Goal: Task Accomplishment & Management: Manage account settings

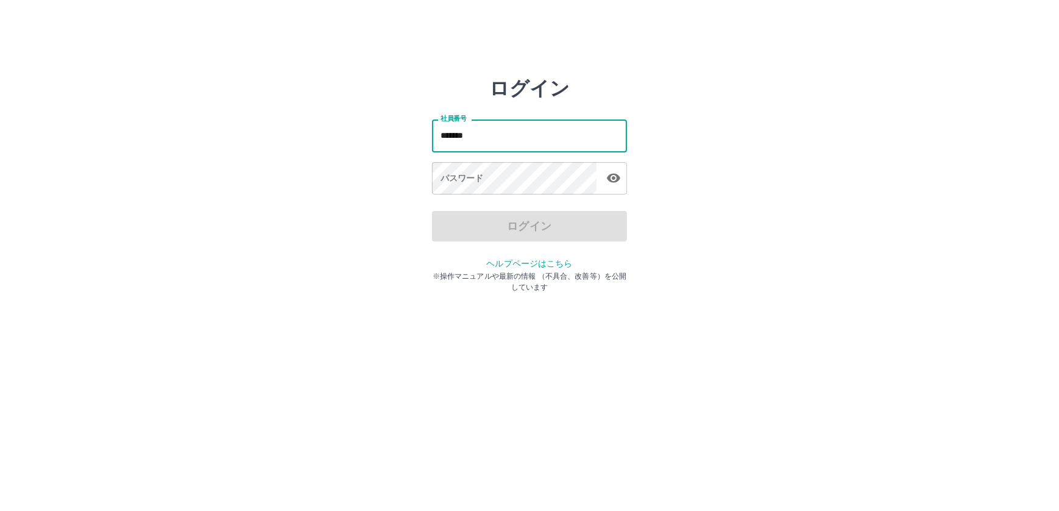
type input "*******"
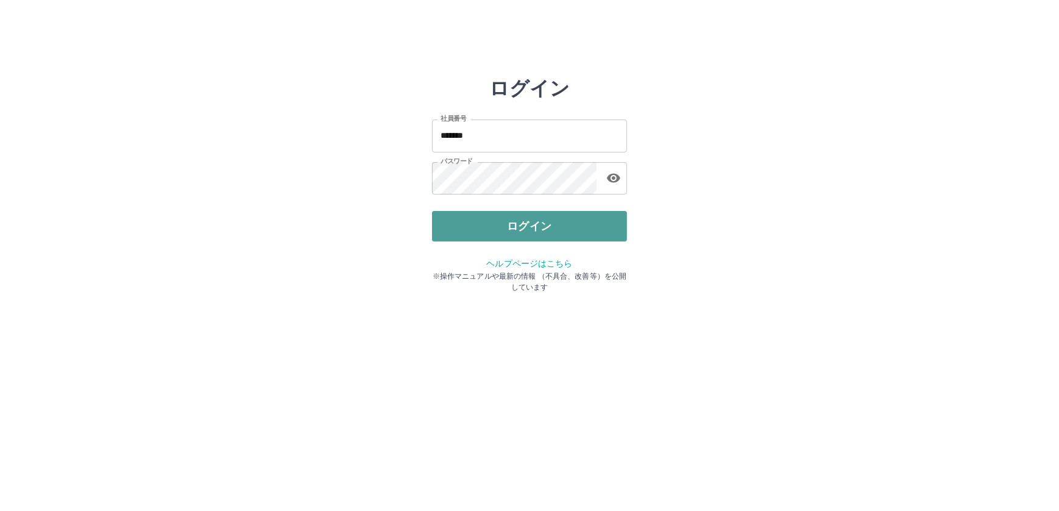
click at [552, 235] on button "ログイン" at bounding box center [529, 226] width 195 height 30
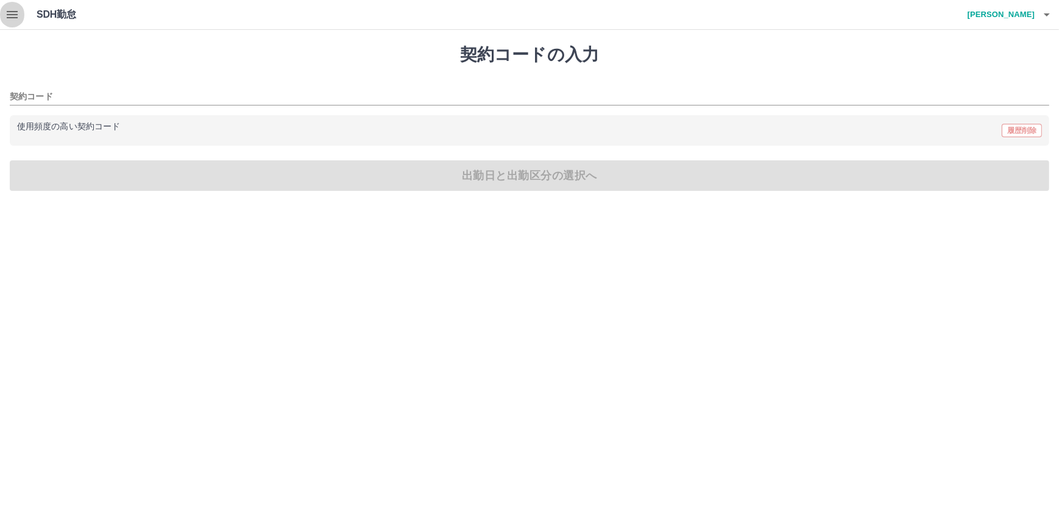
click at [15, 15] on icon "button" at bounding box center [12, 14] width 15 height 15
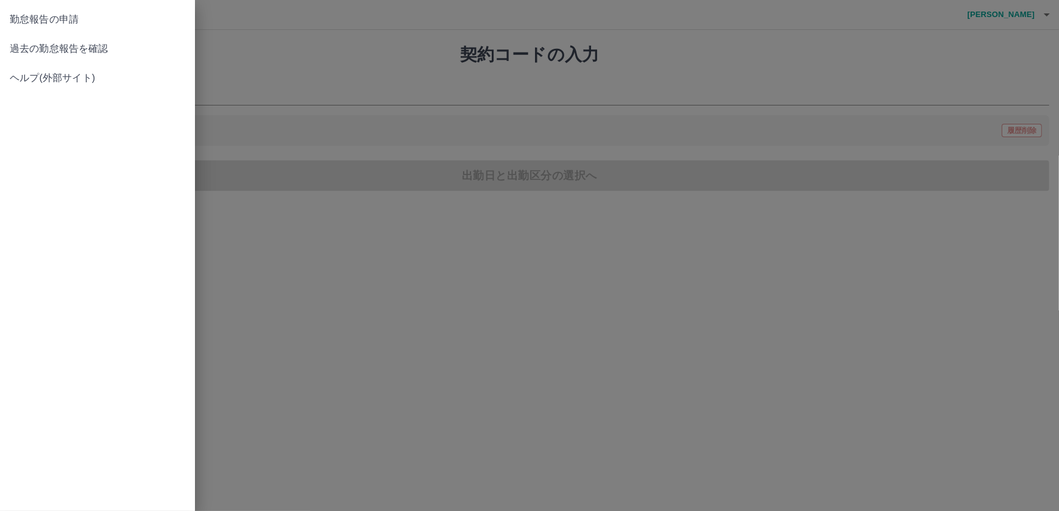
click at [20, 46] on span "過去の勤怠報告を確認" at bounding box center [98, 48] width 176 height 15
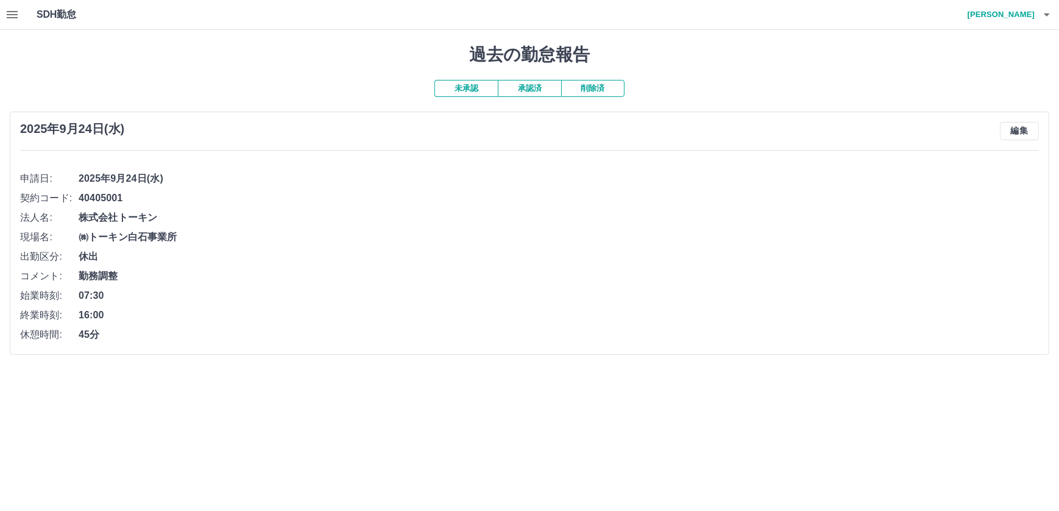
click at [1044, 13] on icon "button" at bounding box center [1047, 14] width 15 height 15
click at [989, 80] on li "ログアウト" at bounding box center [996, 89] width 108 height 22
